Goal: Book appointment/travel/reservation

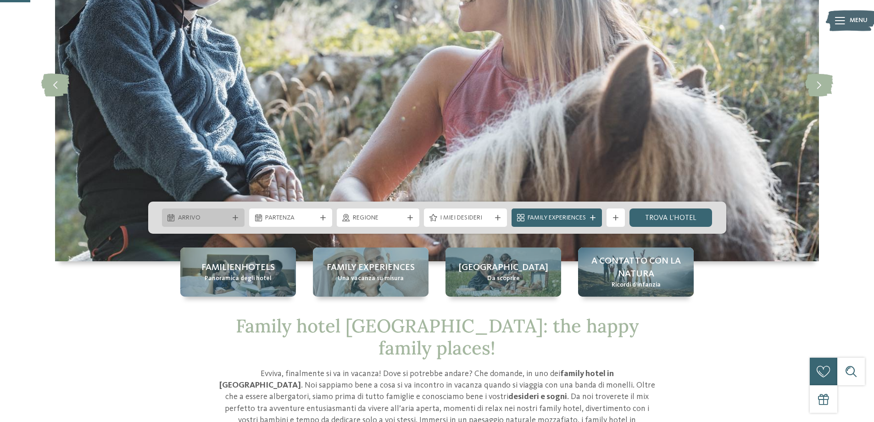
click at [217, 218] on span "Arrivo" at bounding box center [203, 217] width 51 height 9
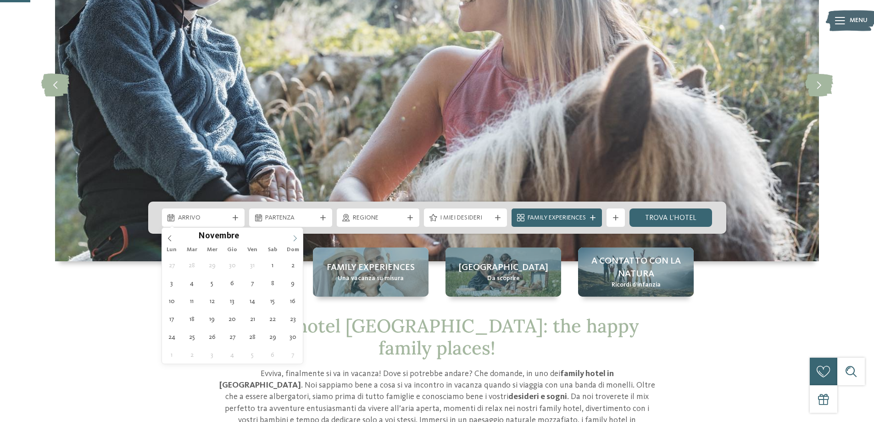
click at [294, 239] on icon at bounding box center [295, 238] width 6 height 6
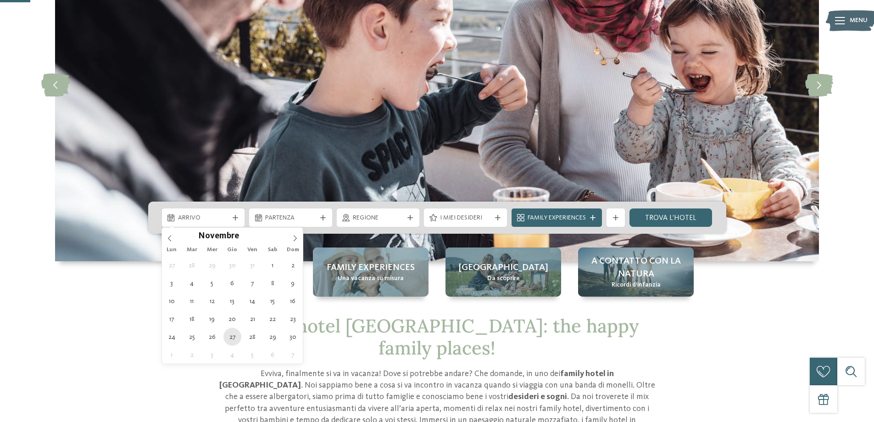
type div "[DATE]"
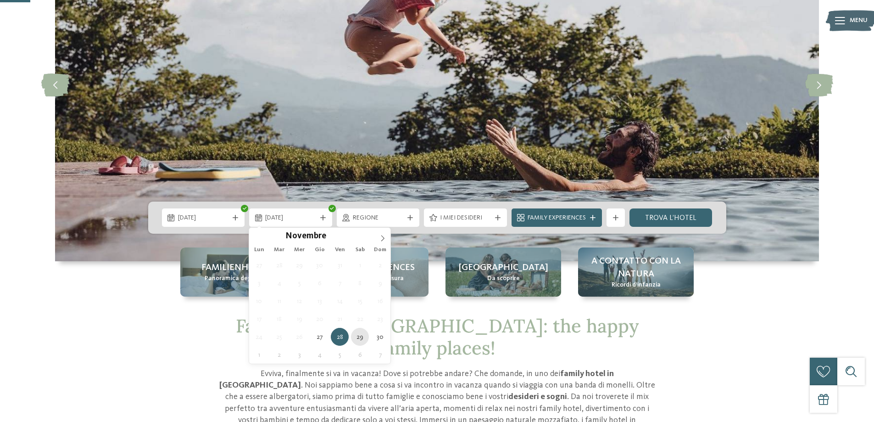
type div "[DATE]"
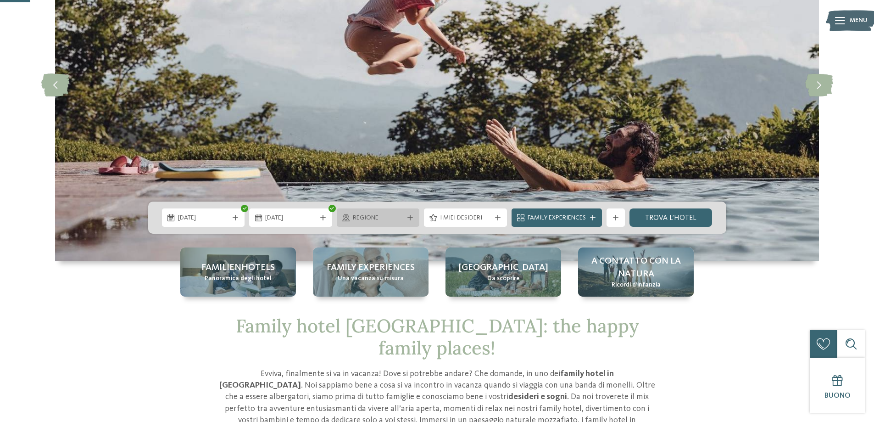
click at [399, 221] on span "Regione" at bounding box center [378, 217] width 51 height 9
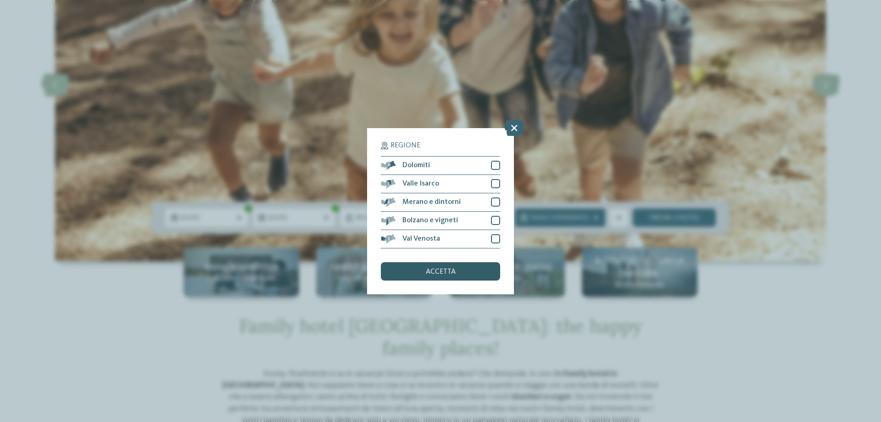
click at [467, 268] on div "accetta" at bounding box center [440, 271] width 119 height 18
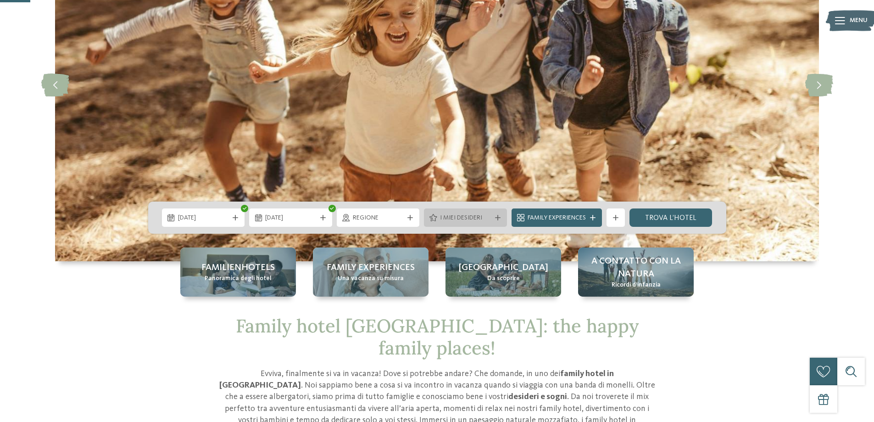
click at [493, 218] on div at bounding box center [497, 218] width 9 height 6
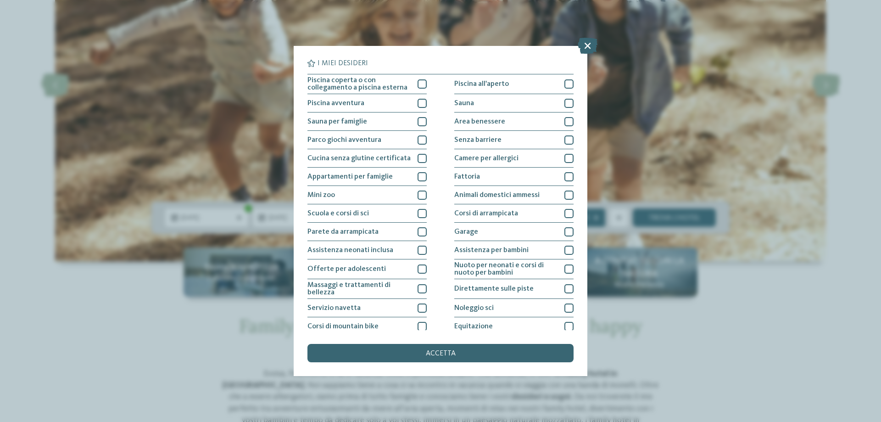
click at [126, 320] on div "I miei desideri Piscina coperta o con collegamento a piscina esterna Piscina al…" at bounding box center [440, 211] width 881 height 422
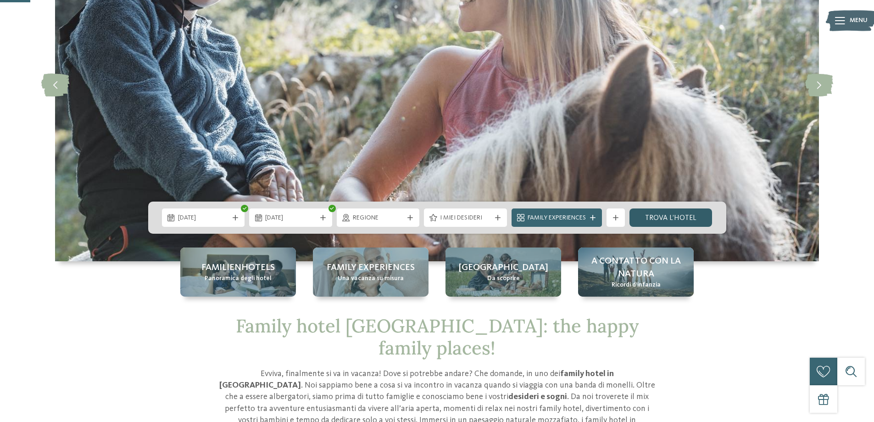
click at [677, 219] on link "trova l’hotel" at bounding box center [671, 217] width 83 height 18
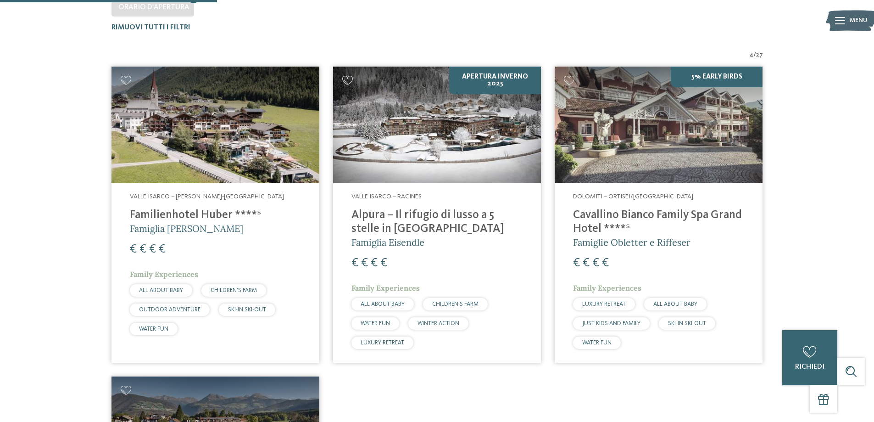
scroll to position [229, 0]
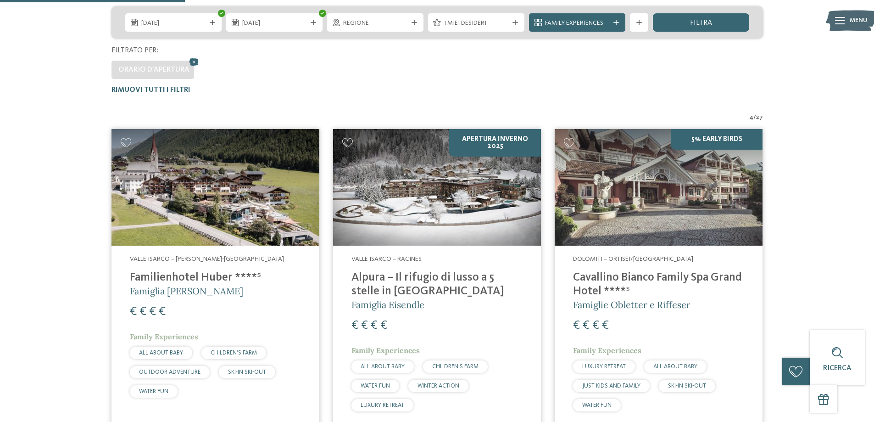
click at [206, 275] on h4 "Familienhotel Huber ****ˢ" at bounding box center [215, 278] width 171 height 14
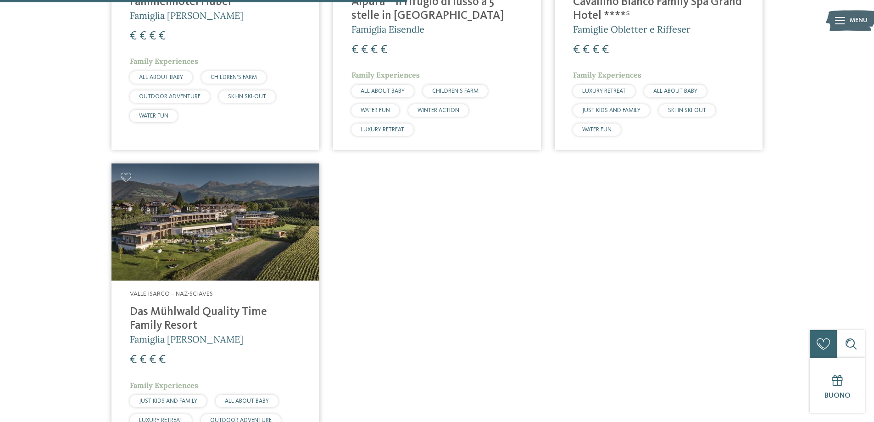
scroll to position [341, 0]
